Goal: Consume media (video, audio): Consume media (video, audio)

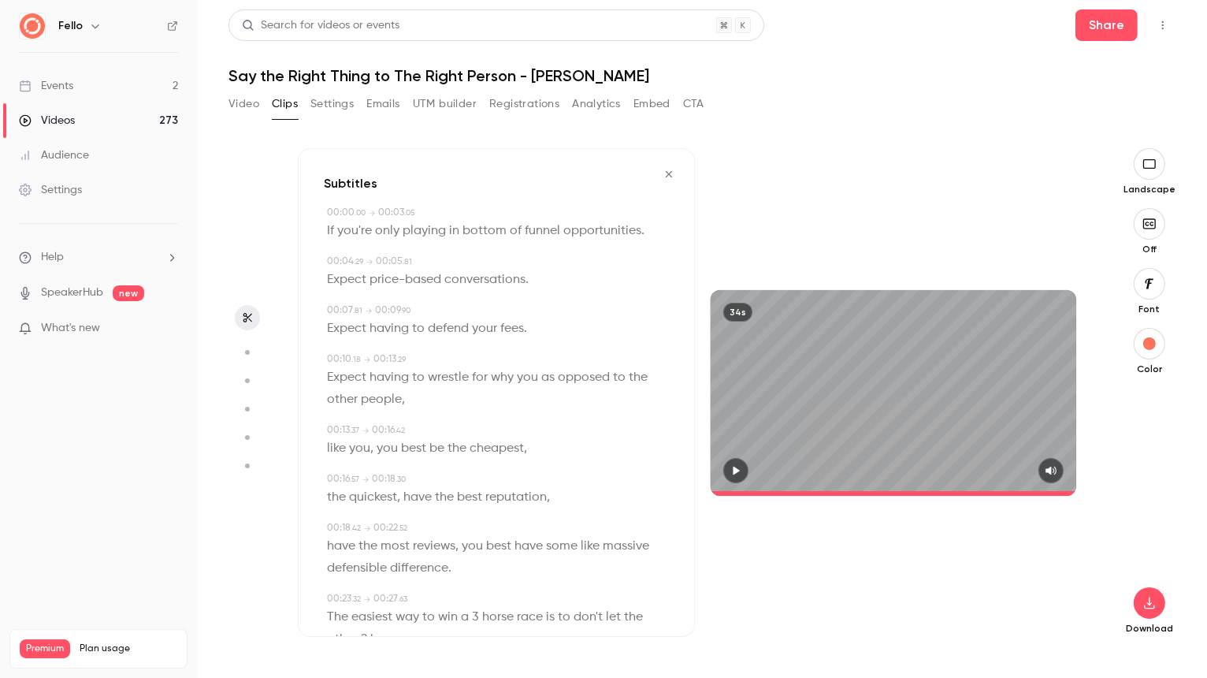
click at [65, 117] on div "Videos" at bounding box center [47, 121] width 56 height 16
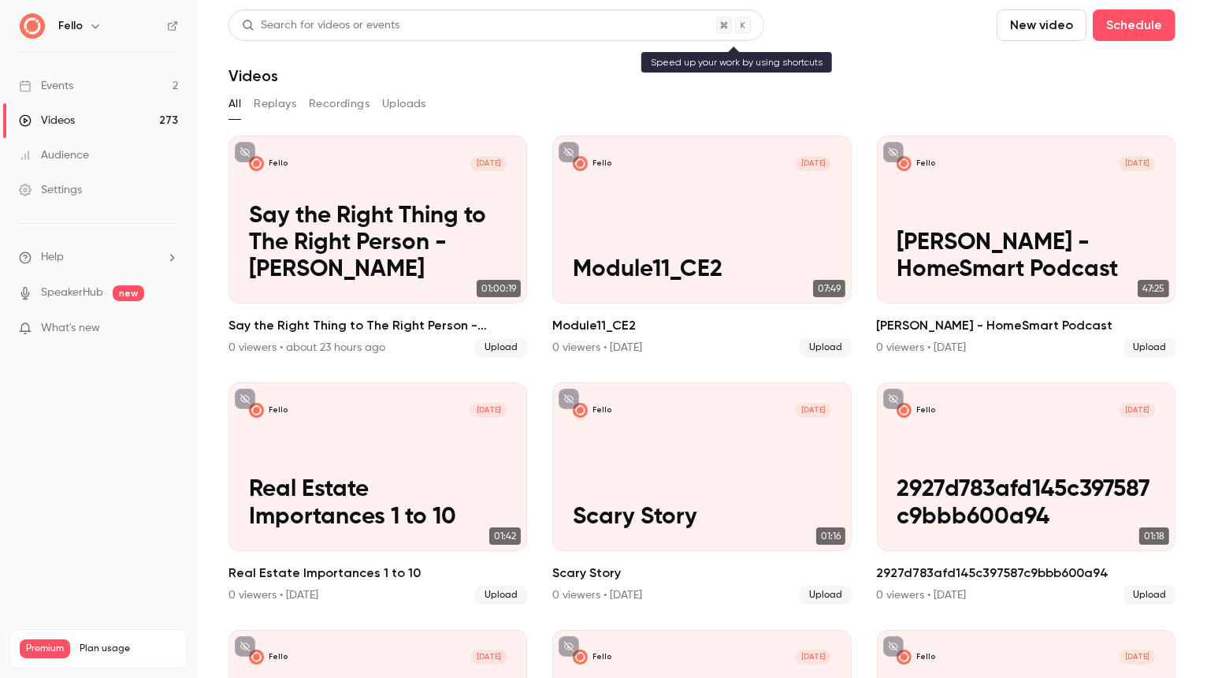
click at [433, 26] on div "Search for videos or events" at bounding box center [497, 25] width 536 height 32
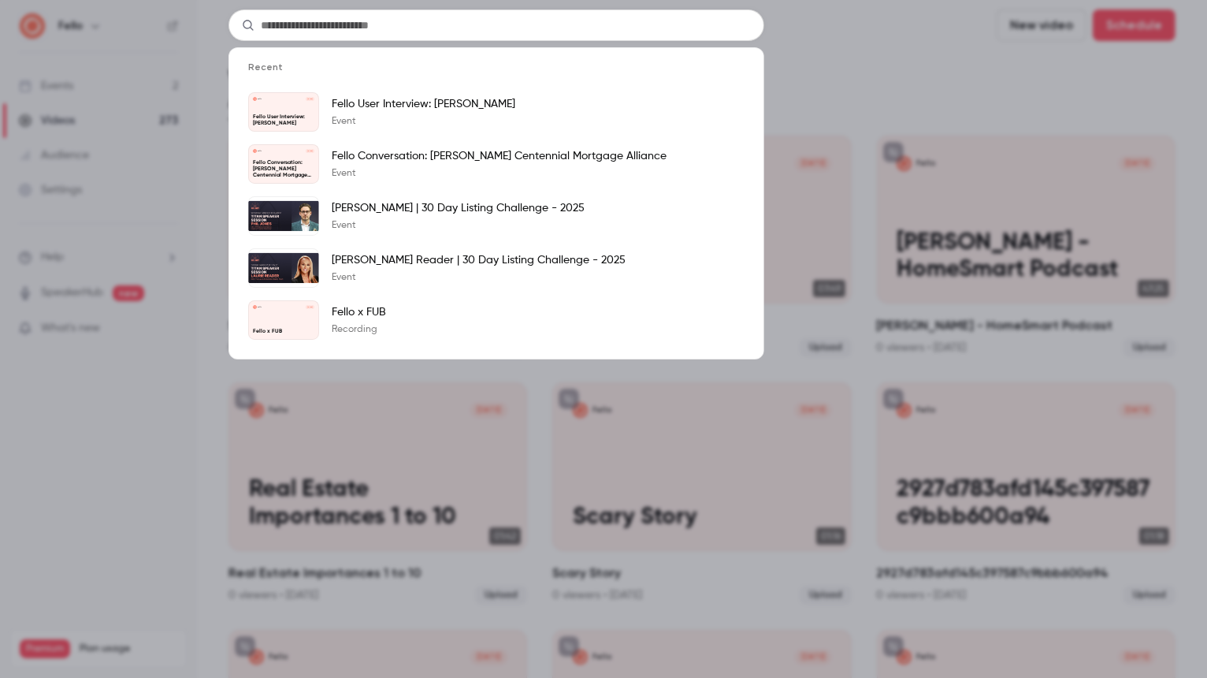
click at [433, 26] on input "text" at bounding box center [497, 25] width 536 height 32
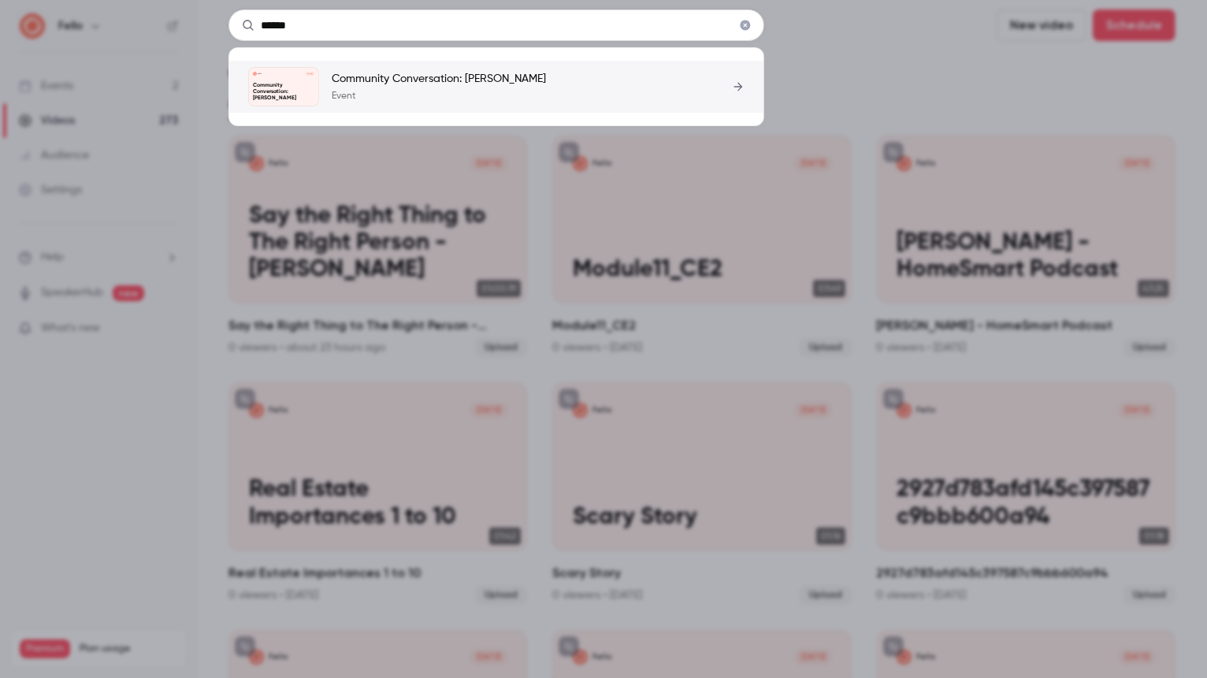
type input "******"
click at [363, 87] on div "Community Conversation: [PERSON_NAME] Event" at bounding box center [439, 87] width 214 height 32
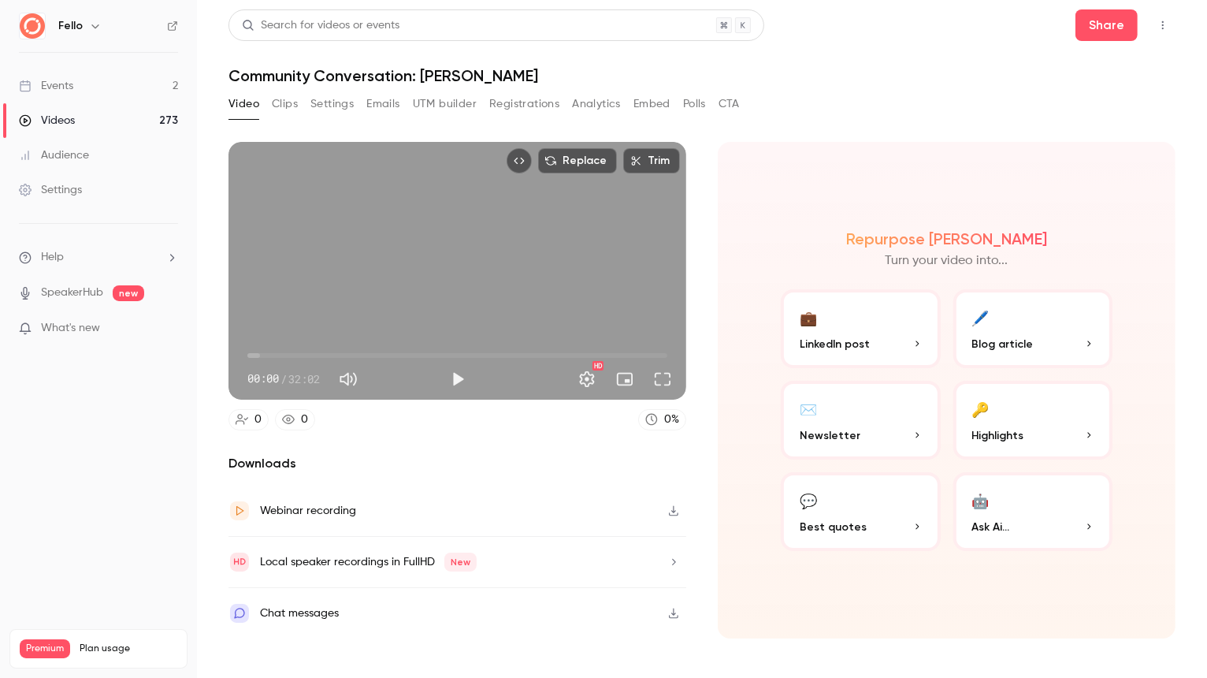
click at [284, 99] on button "Clips" at bounding box center [285, 103] width 26 height 25
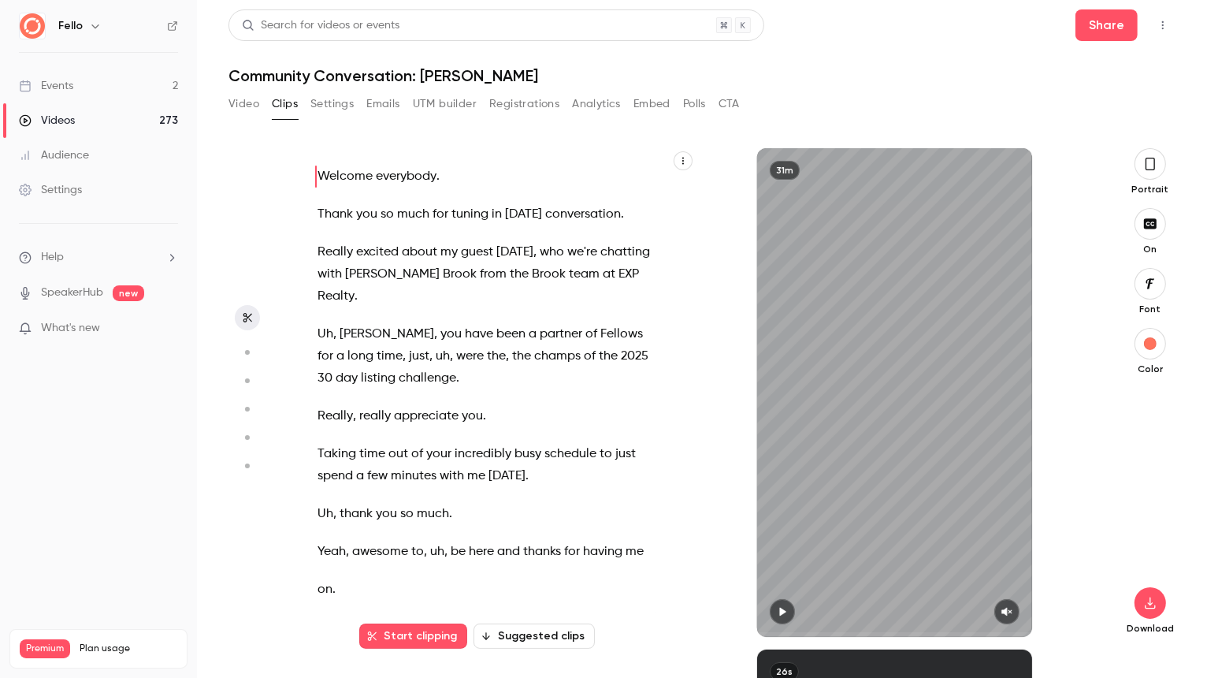
click at [682, 162] on icon "button" at bounding box center [683, 160] width 9 height 9
click at [578, 203] on div "Copy transcript" at bounding box center [620, 198] width 120 height 16
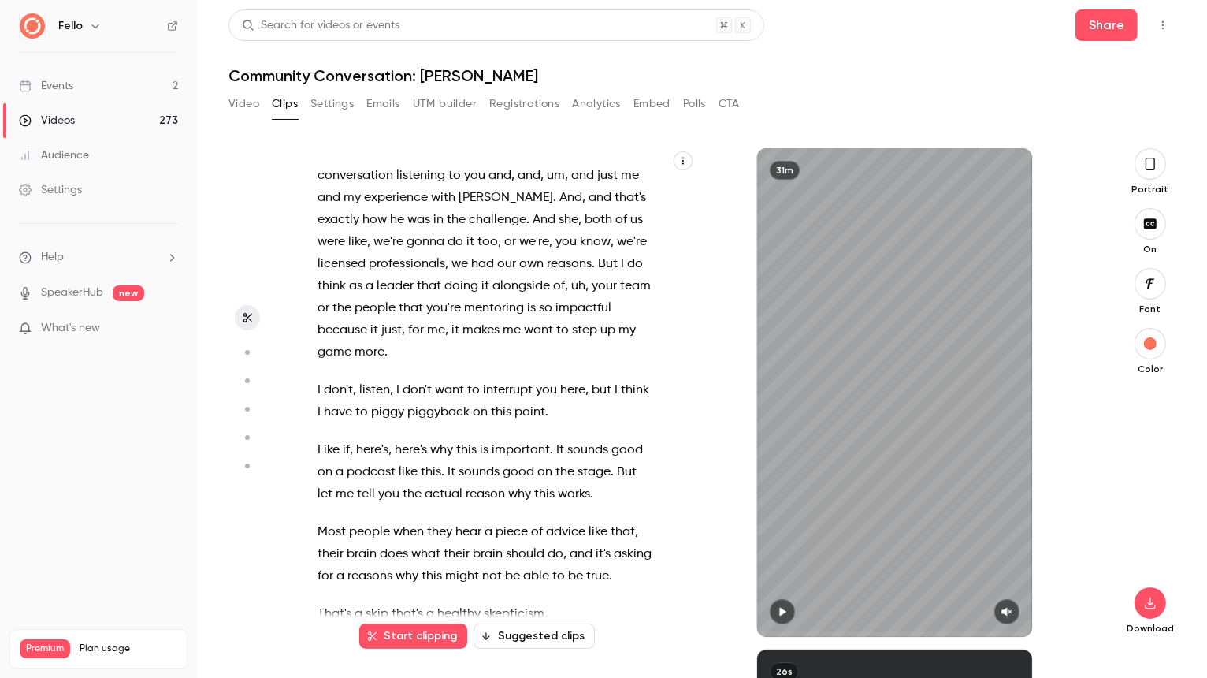
scroll to position [16936, 0]
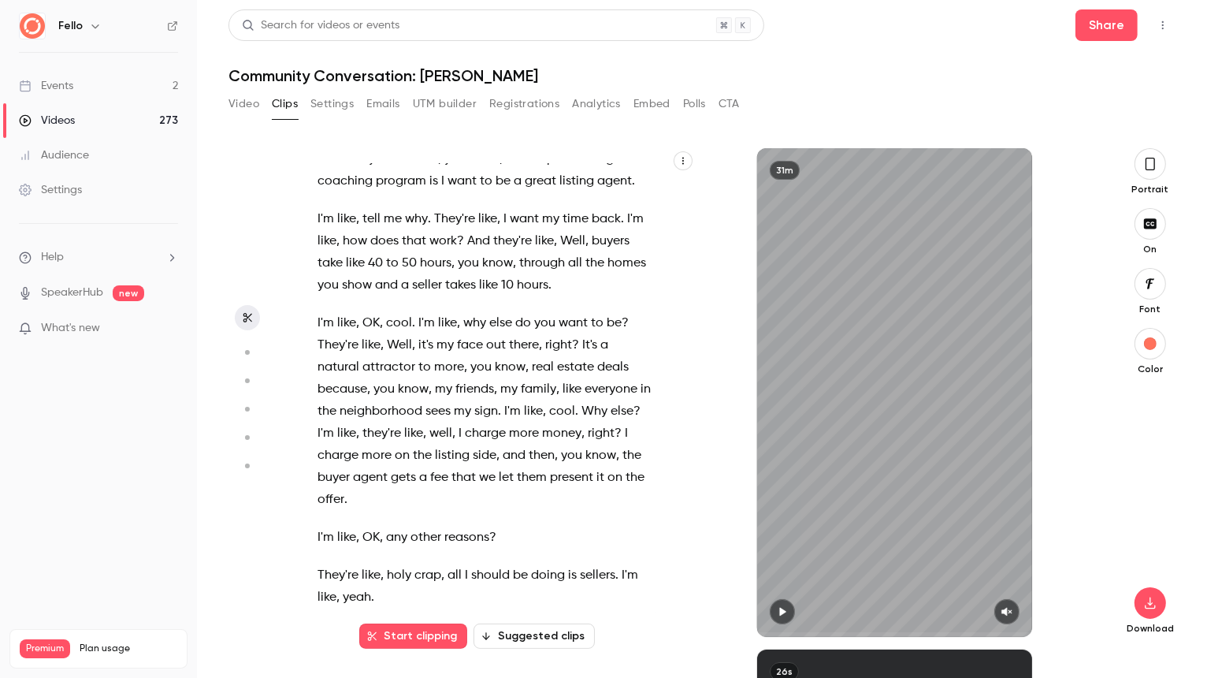
click at [332, 564] on span "They're" at bounding box center [338, 575] width 41 height 22
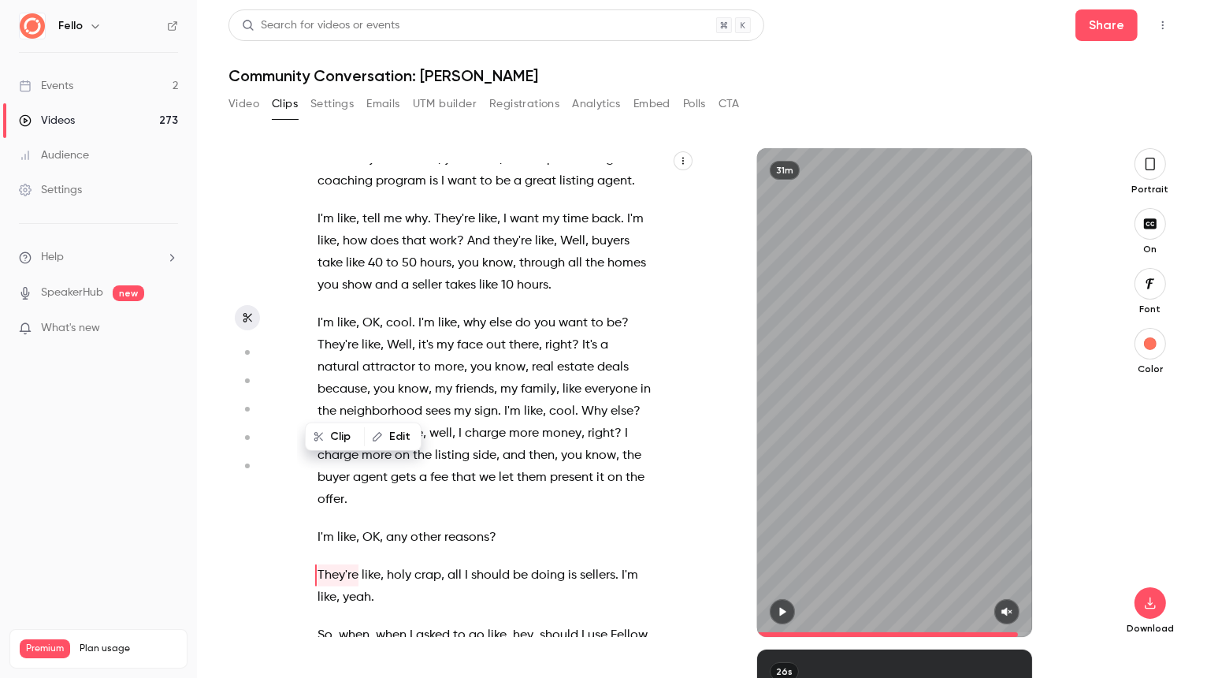
click at [782, 608] on icon "button" at bounding box center [782, 611] width 13 height 11
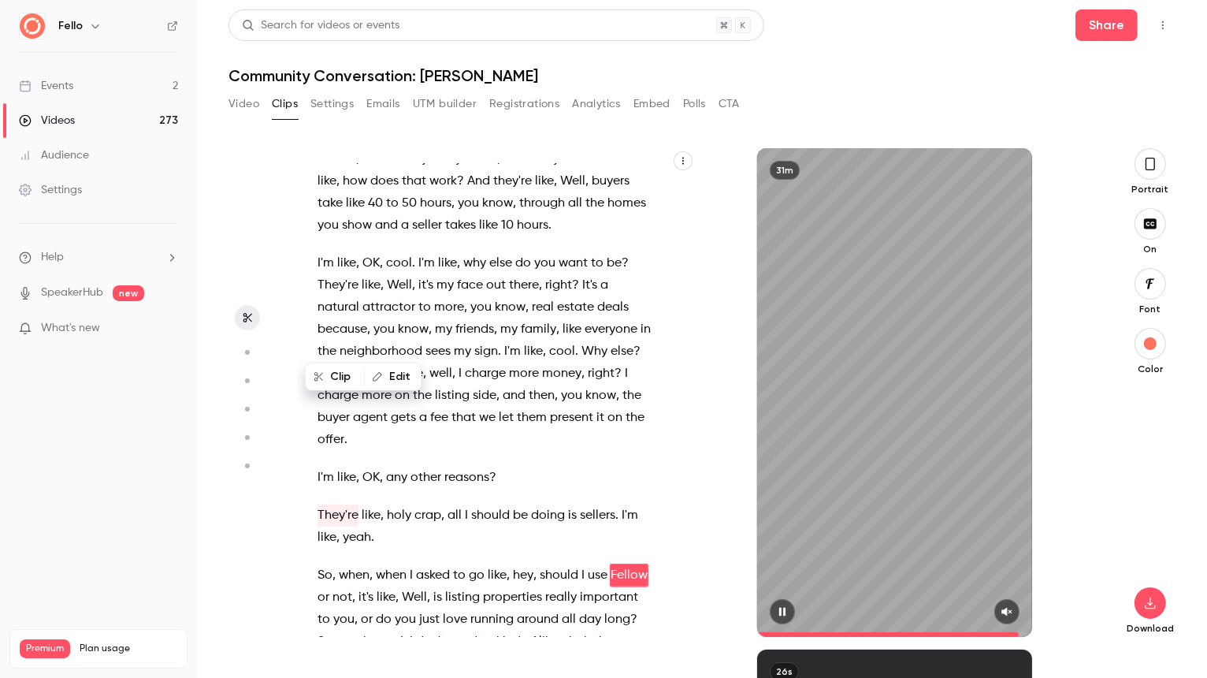
scroll to position [17017, 0]
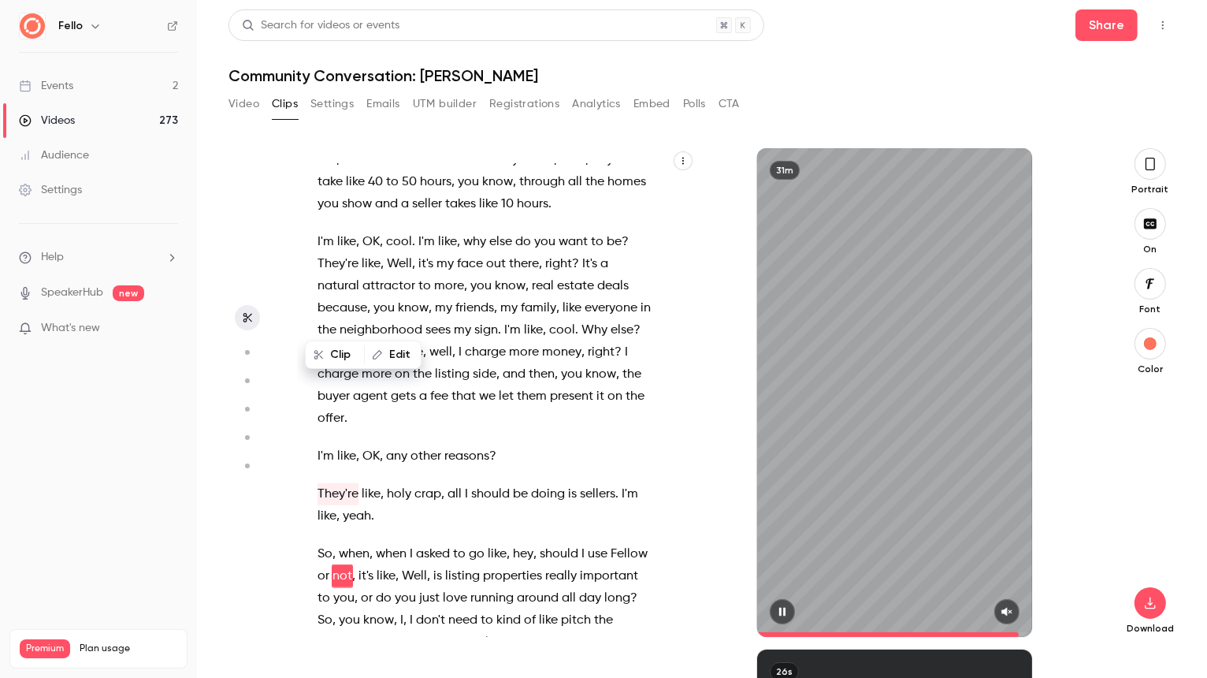
click at [783, 609] on icon "button" at bounding box center [782, 611] width 13 height 11
click at [1009, 609] on icon "button" at bounding box center [1007, 611] width 13 height 11
click at [340, 483] on span "They're" at bounding box center [338, 494] width 41 height 22
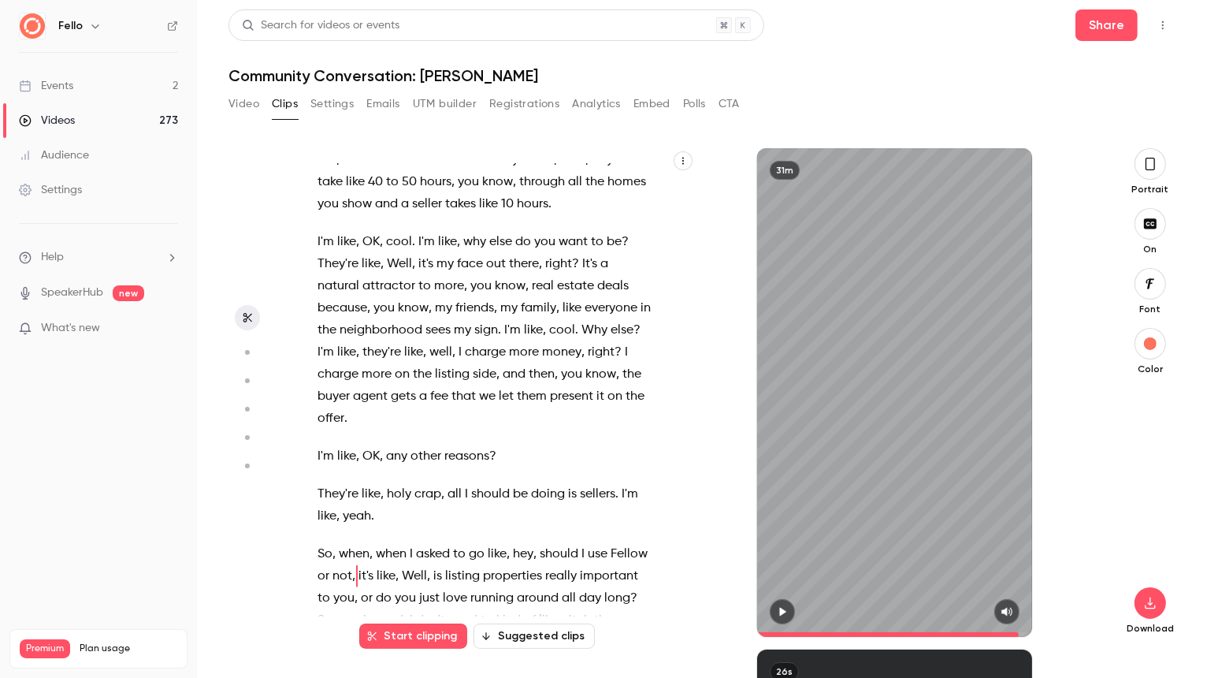
click at [781, 612] on icon "button" at bounding box center [783, 612] width 6 height 9
click at [340, 483] on span "They're" at bounding box center [338, 494] width 41 height 22
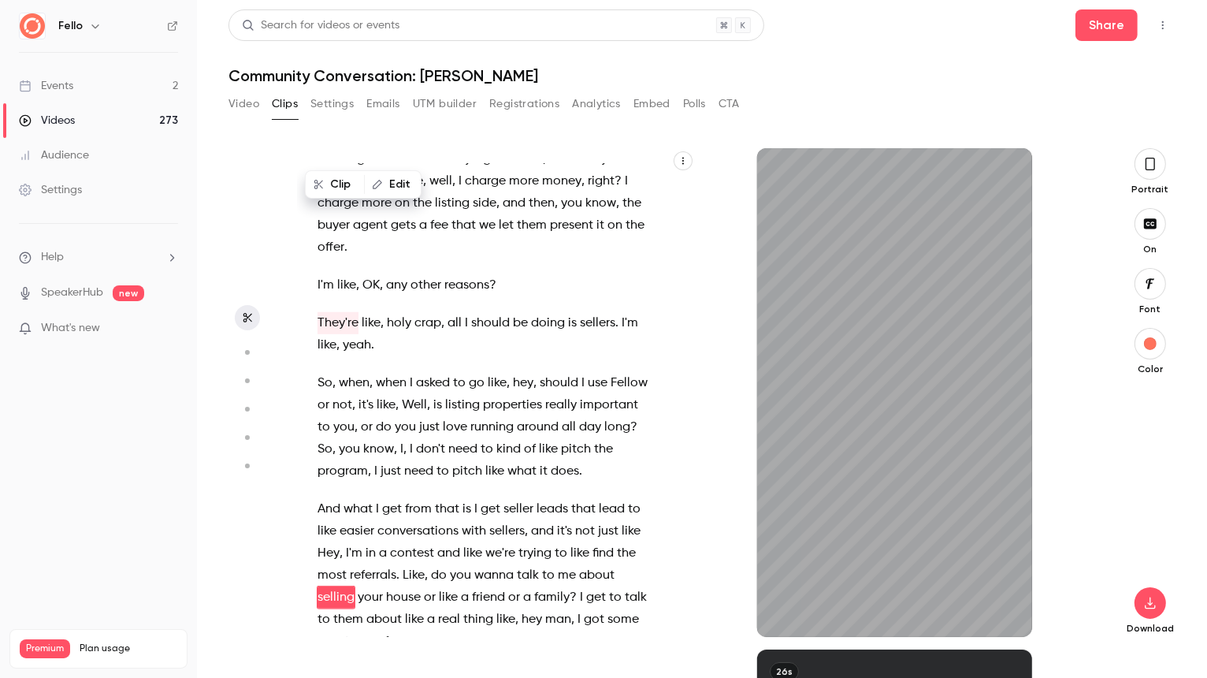
scroll to position [17209, 0]
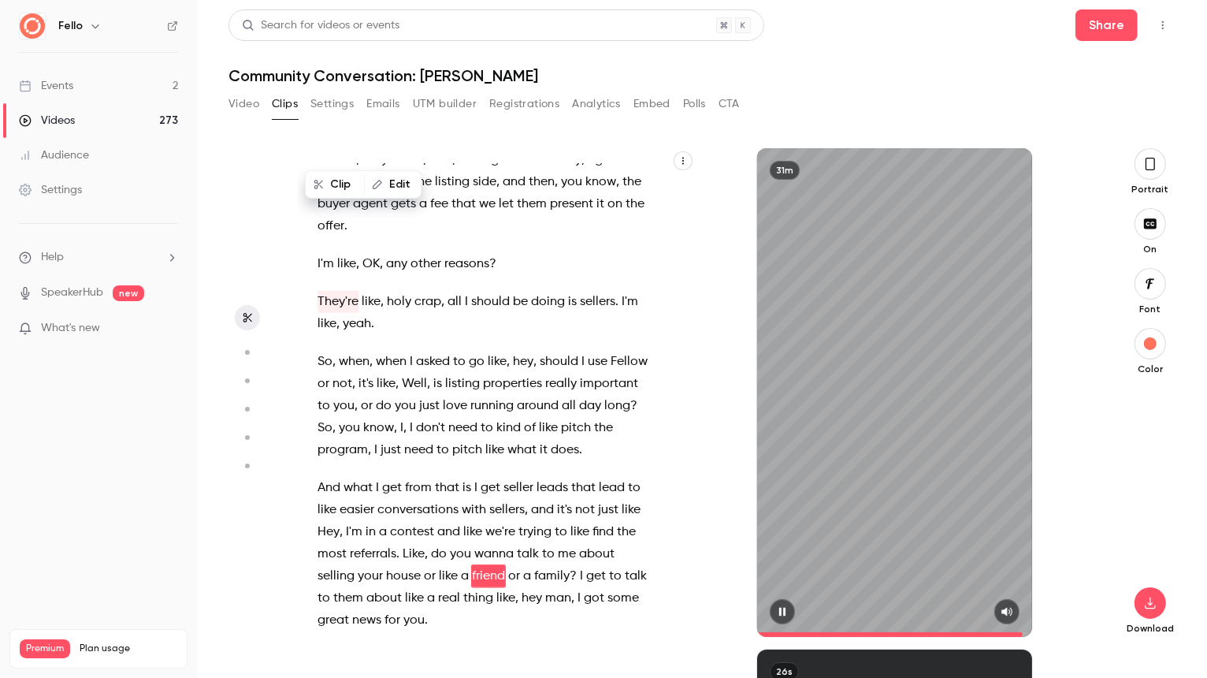
click at [780, 609] on icon "button" at bounding box center [782, 612] width 6 height 9
type input "******"
